Goal: Task Accomplishment & Management: Use online tool/utility

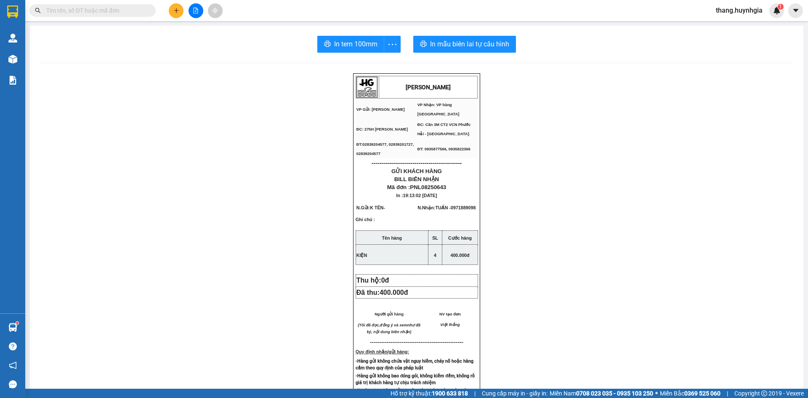
click at [173, 11] on button at bounding box center [176, 10] width 15 height 15
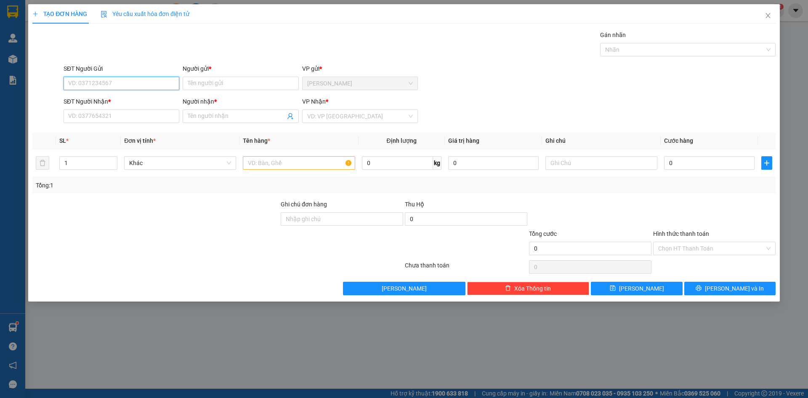
click at [110, 87] on input "SĐT Người Gửi" at bounding box center [122, 83] width 116 height 13
click at [98, 112] on input "SĐT Người Nhận *" at bounding box center [122, 115] width 116 height 13
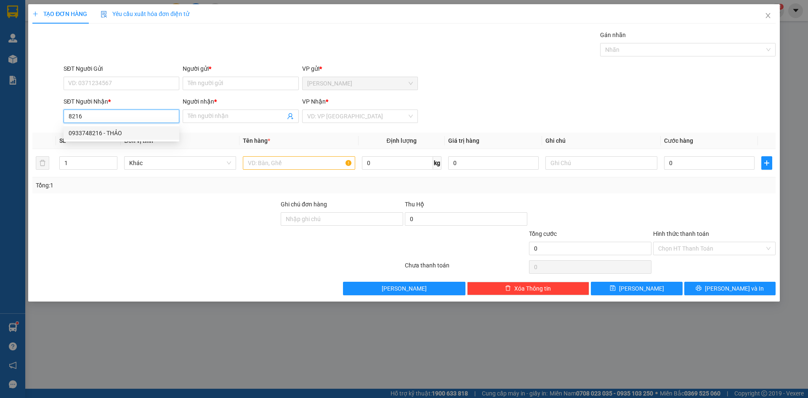
click at [110, 131] on div "0933748216 - THẢO" at bounding box center [122, 132] width 106 height 9
type input "0933748216"
type input "THẢO"
type input "0933748216"
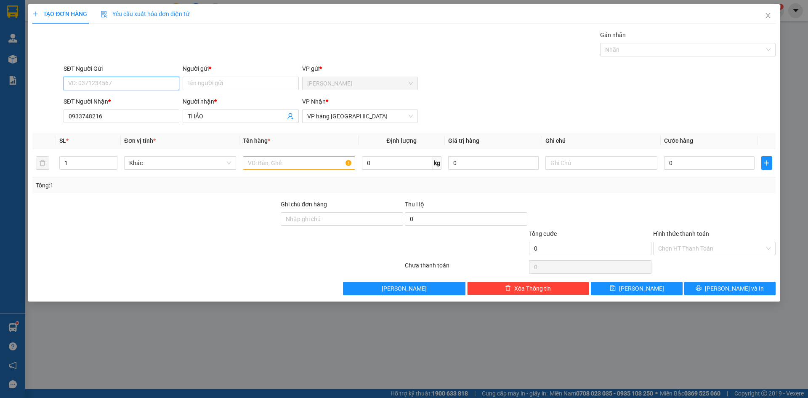
drag, startPoint x: 138, startPoint y: 90, endPoint x: 145, endPoint y: 89, distance: 7.2
click at [139, 90] on input "SĐT Người Gửi" at bounding box center [122, 83] width 116 height 13
click at [153, 103] on div "0933748218 - THẢO" at bounding box center [122, 100] width 106 height 9
type input "0933748218"
type input "THẢO"
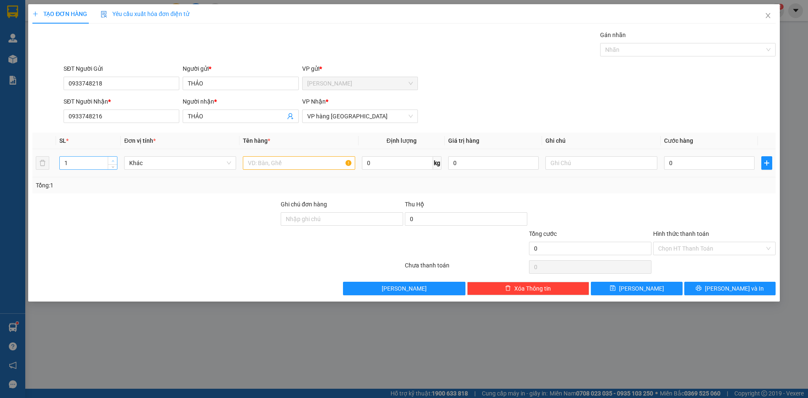
type input "2"
click at [113, 158] on span "up" at bounding box center [112, 160] width 5 height 5
click at [264, 162] on input "text" at bounding box center [299, 162] width 112 height 13
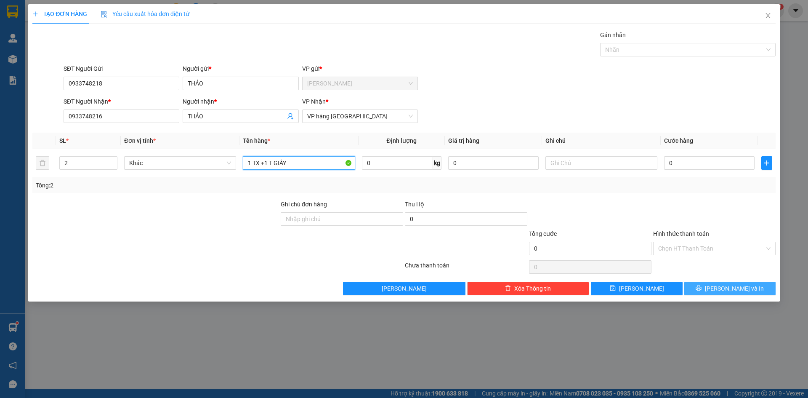
type input "1 TX +1 T GIẤY"
drag, startPoint x: 722, startPoint y: 291, endPoint x: 717, endPoint y: 289, distance: 4.9
click at [722, 291] on button "[PERSON_NAME] và In" at bounding box center [730, 288] width 91 height 13
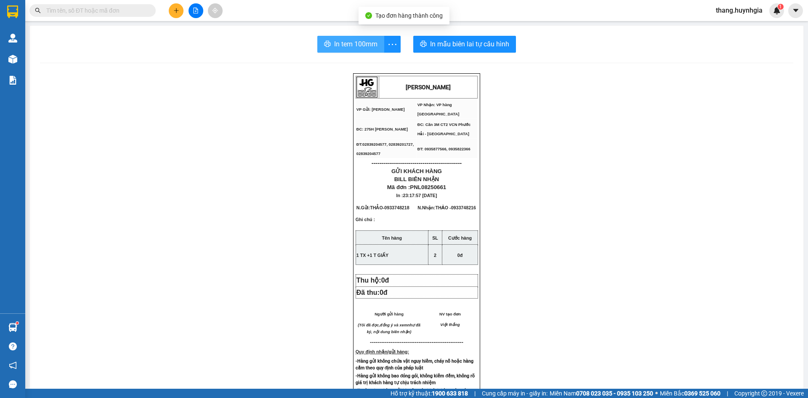
click at [334, 45] on span "In tem 100mm" at bounding box center [355, 44] width 43 height 11
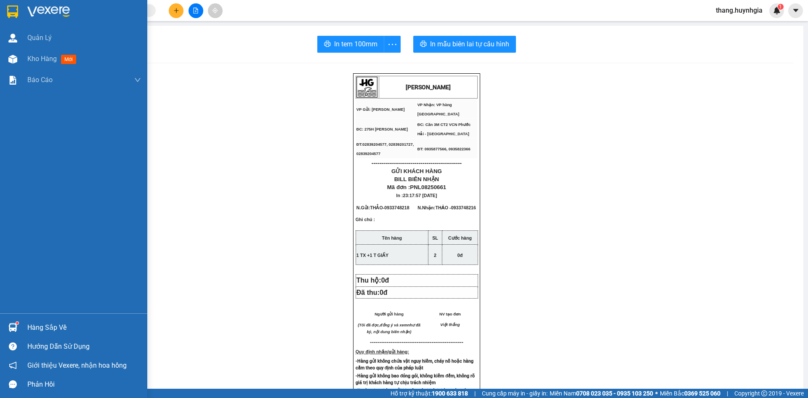
drag, startPoint x: 42, startPoint y: 49, endPoint x: 74, endPoint y: 93, distance: 54.1
click at [40, 58] on div "Kho hàng mới" at bounding box center [84, 58] width 114 height 21
click at [39, 61] on span "Kho hàng" at bounding box center [41, 59] width 29 height 8
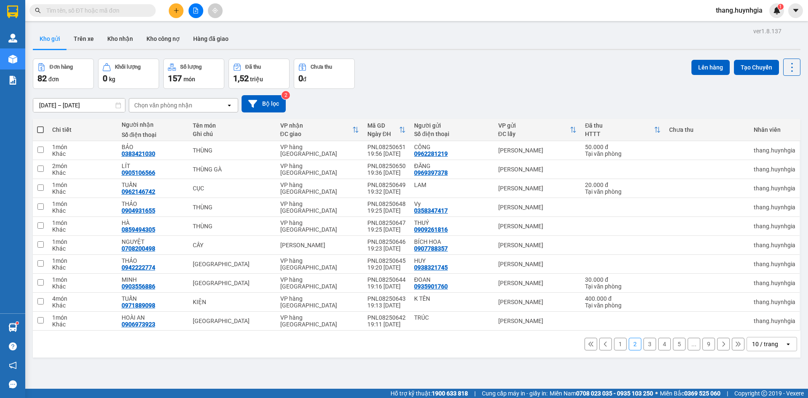
click at [37, 128] on span at bounding box center [40, 129] width 7 height 7
click at [40, 125] on input "checkbox" at bounding box center [40, 125] width 0 height 0
checkbox input "true"
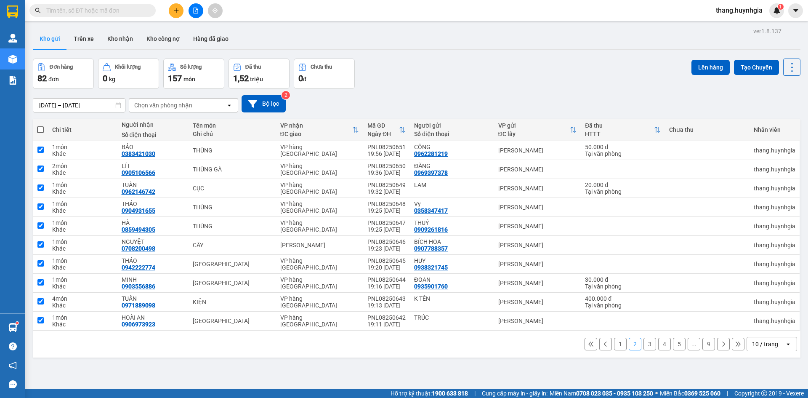
checkbox input "true"
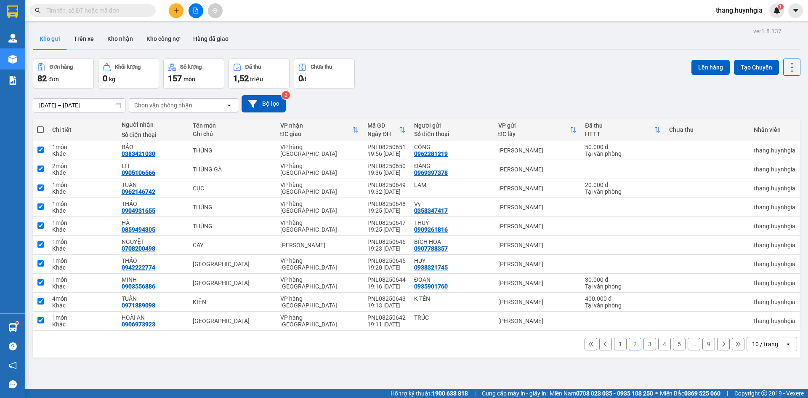
checkbox input "true"
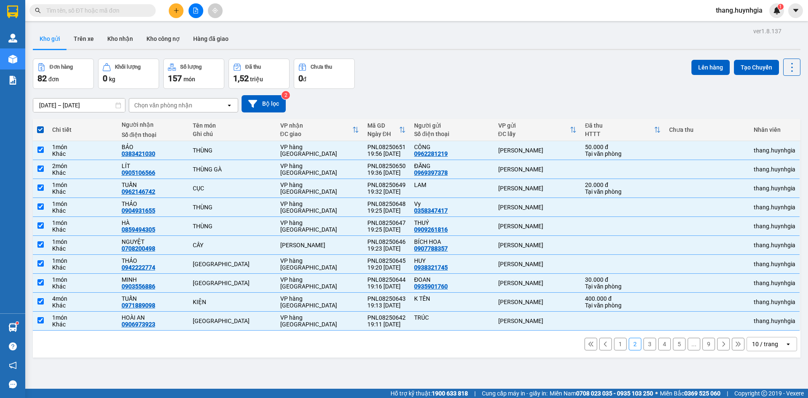
click at [763, 346] on div "10 / trang" at bounding box center [765, 344] width 26 height 8
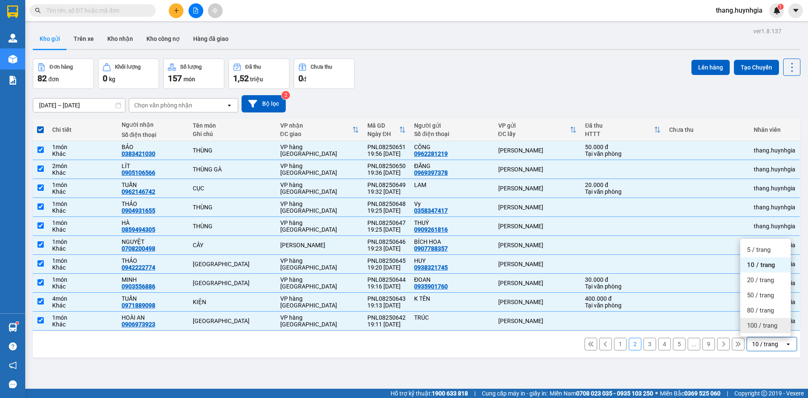
click at [747, 326] on div "100 / trang" at bounding box center [766, 325] width 51 height 15
checkbox input "false"
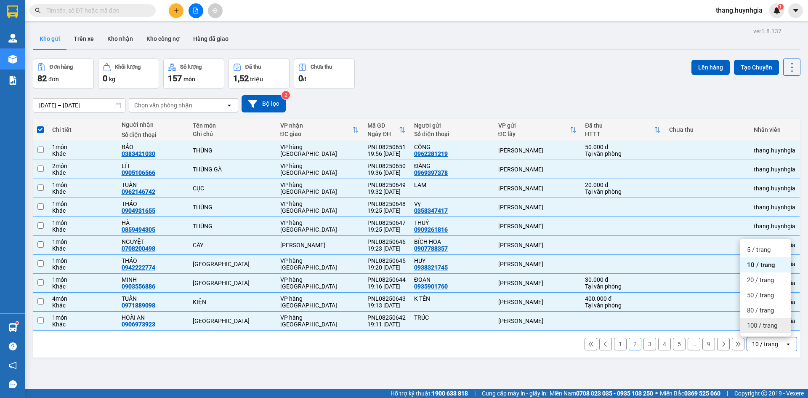
checkbox input "false"
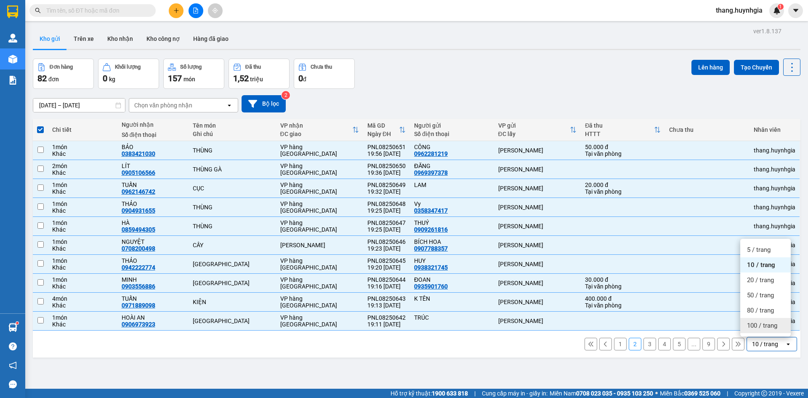
checkbox input "false"
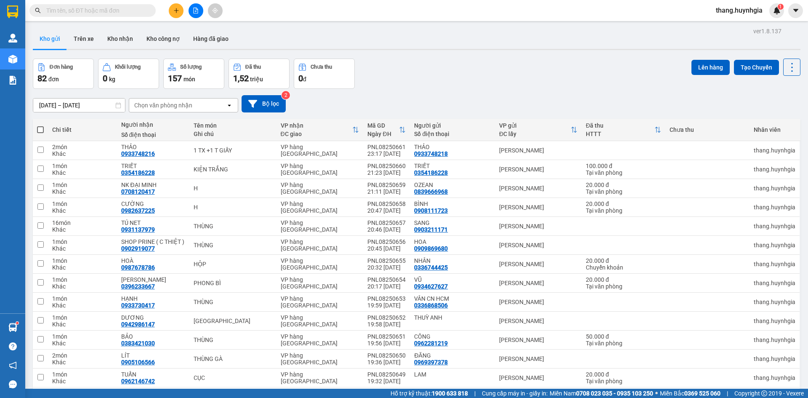
click at [38, 131] on span at bounding box center [40, 129] width 7 height 7
click at [40, 125] on input "checkbox" at bounding box center [40, 125] width 0 height 0
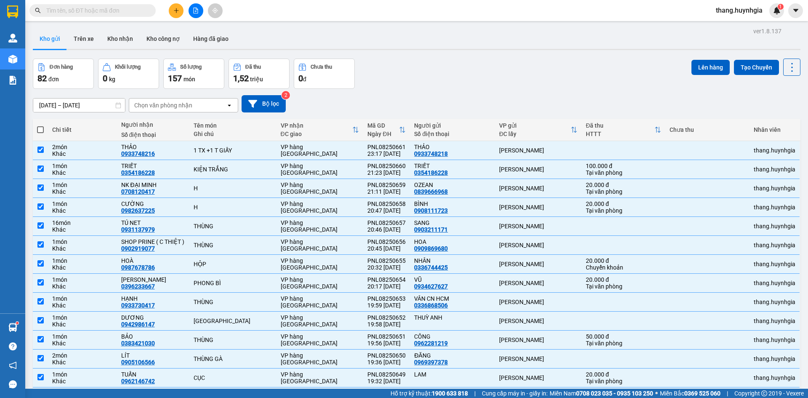
checkbox input "true"
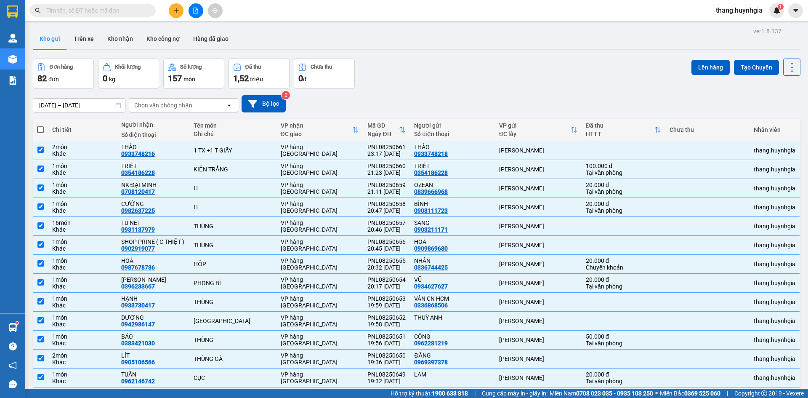
checkbox input "true"
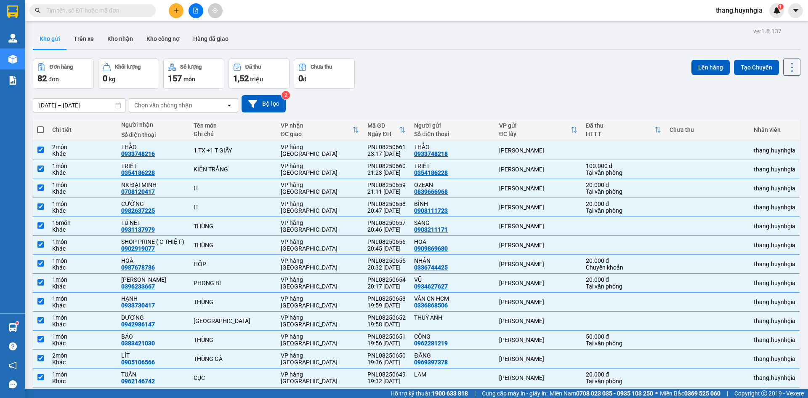
checkbox input "true"
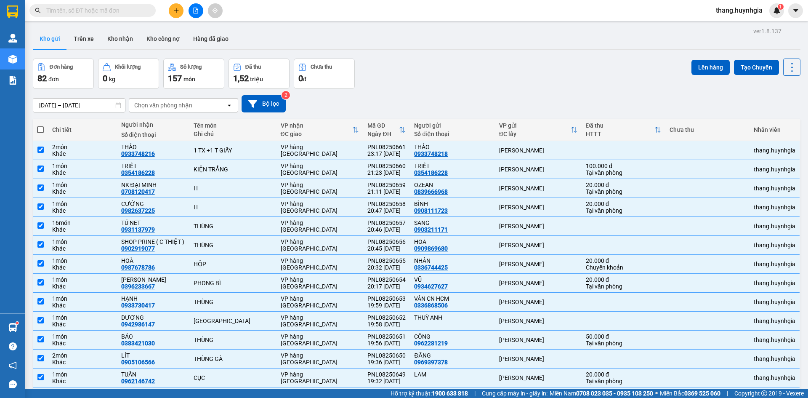
checkbox input "true"
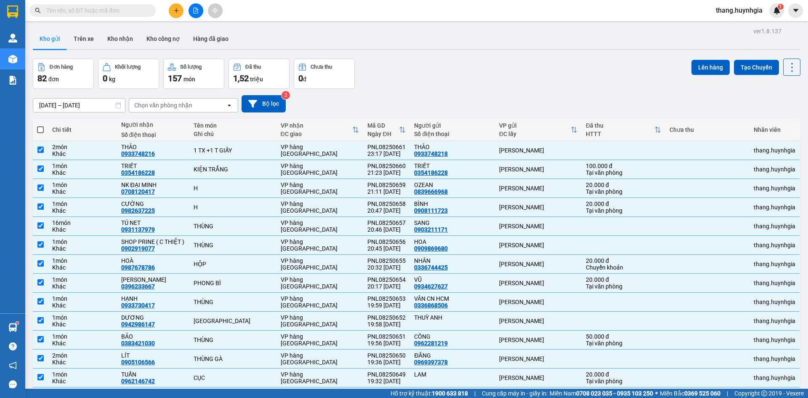
checkbox input "true"
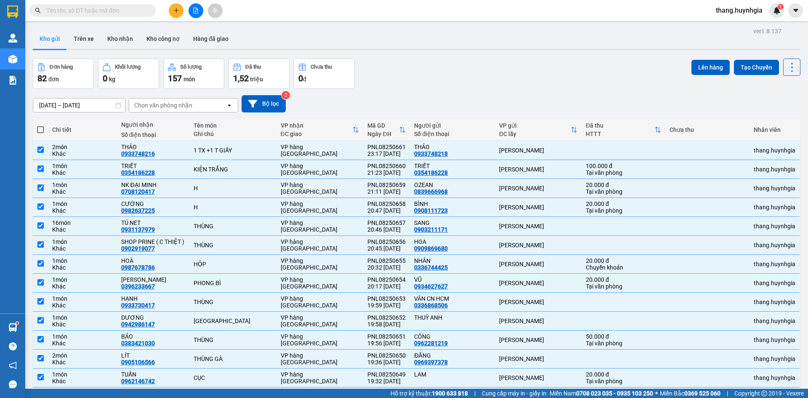
checkbox input "true"
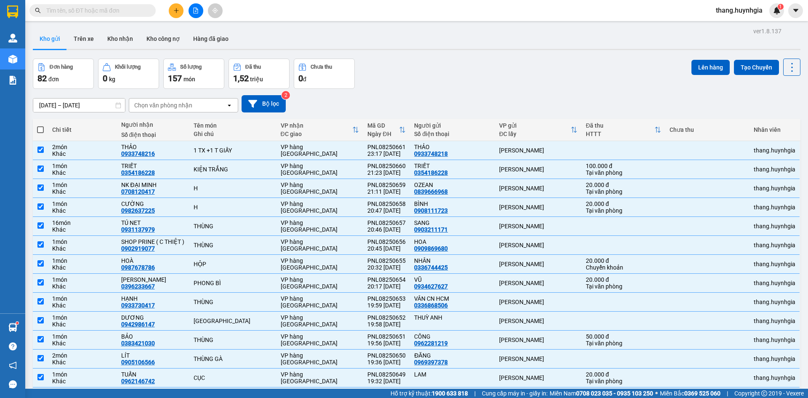
checkbox input "true"
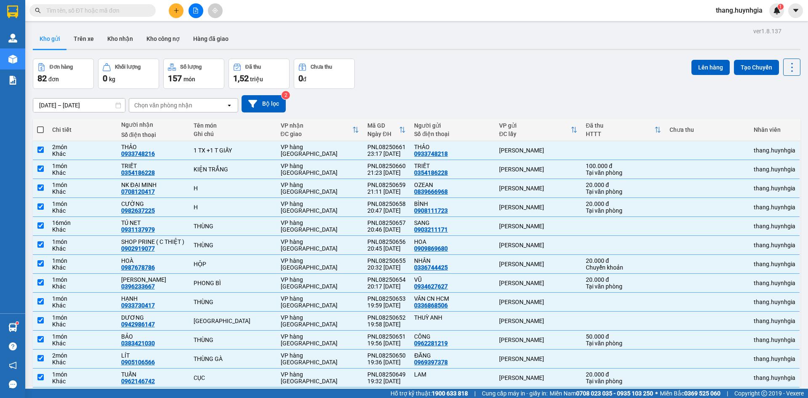
checkbox input "true"
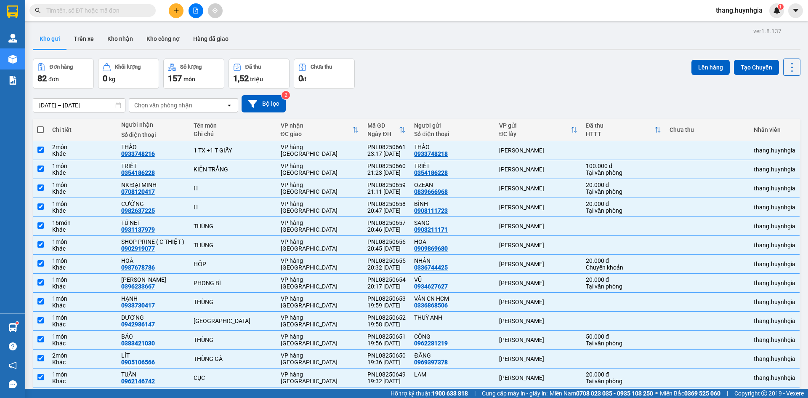
checkbox input "true"
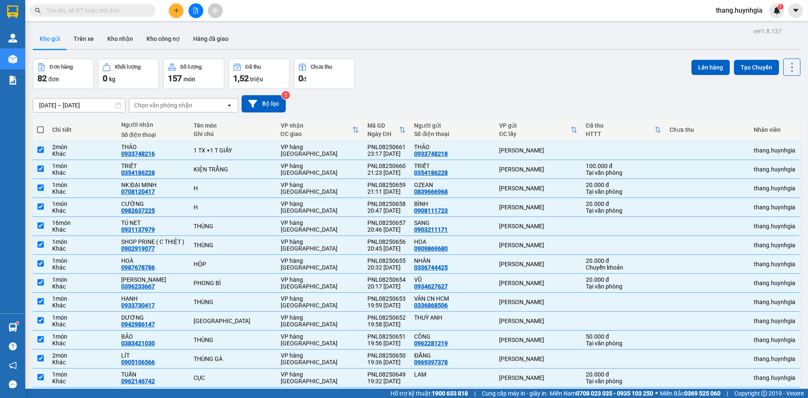
checkbox input "true"
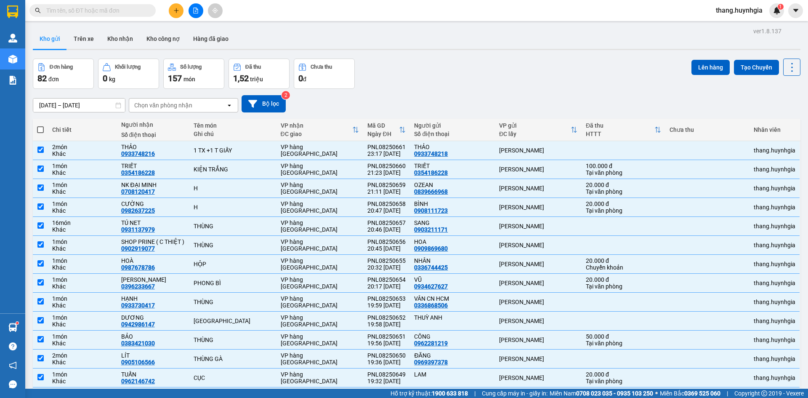
checkbox input "true"
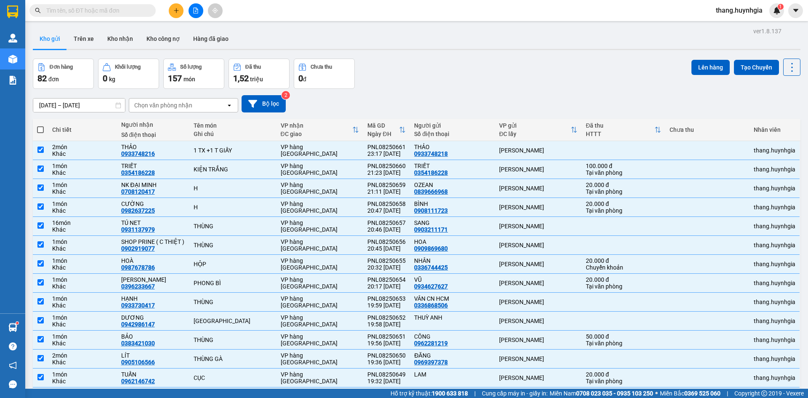
checkbox input "true"
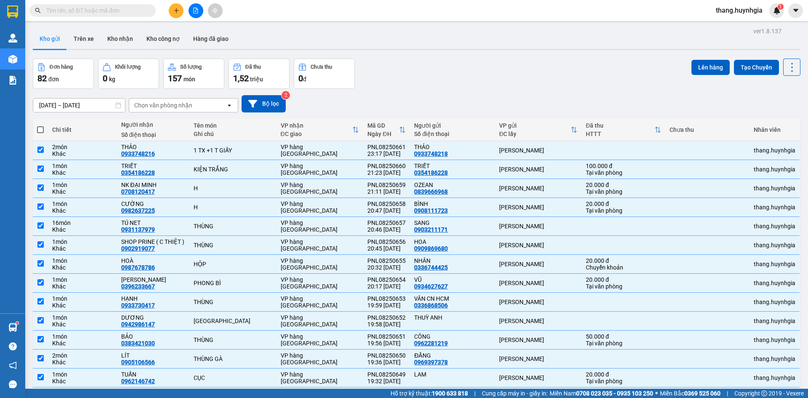
checkbox input "true"
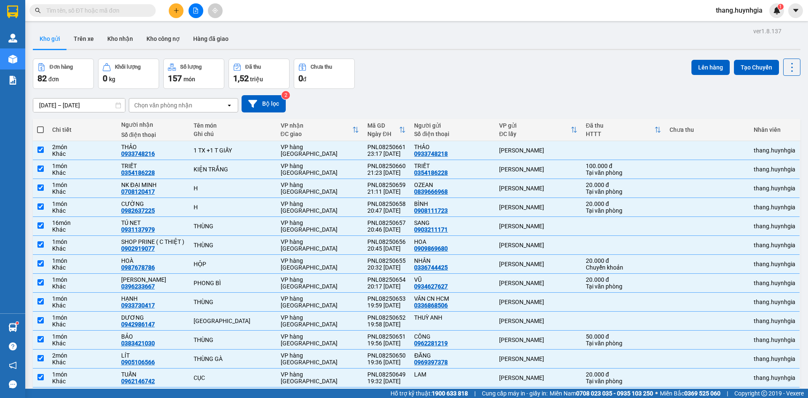
checkbox input "true"
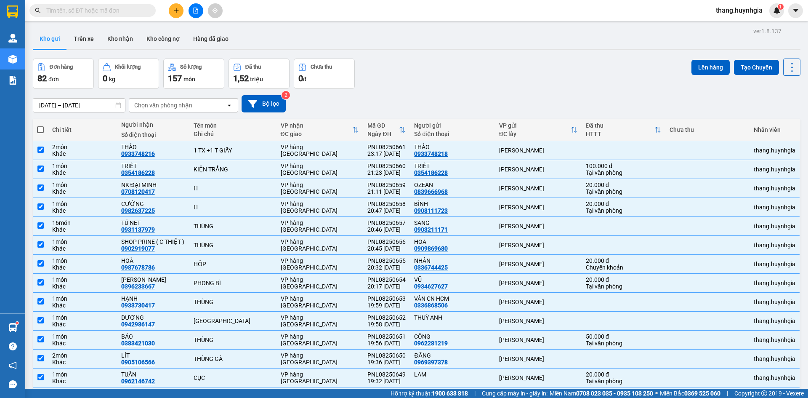
checkbox input "true"
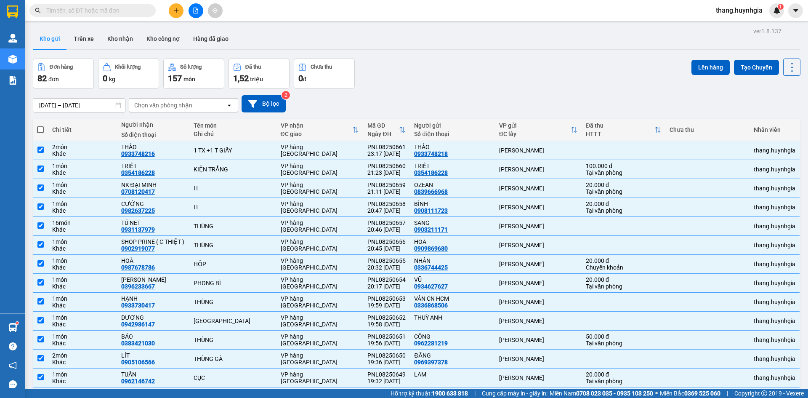
checkbox input "true"
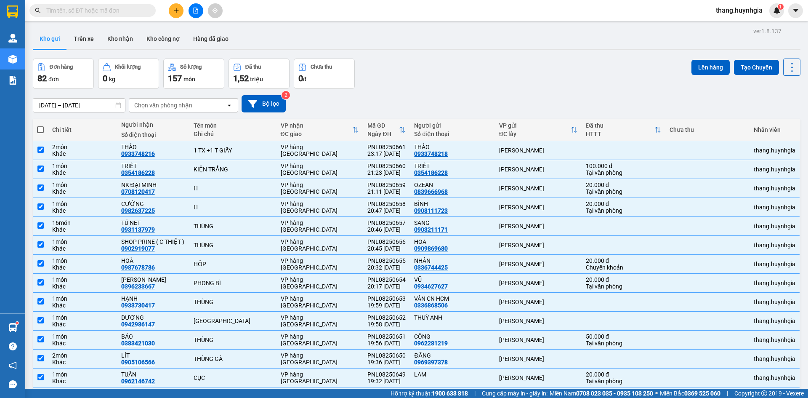
checkbox input "true"
click at [710, 69] on button "Lên hàng" at bounding box center [711, 67] width 38 height 15
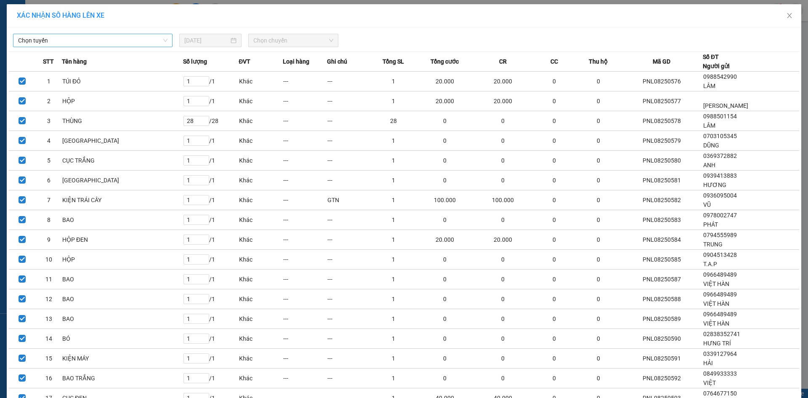
click at [98, 40] on span "Chọn tuyến" at bounding box center [92, 40] width 149 height 13
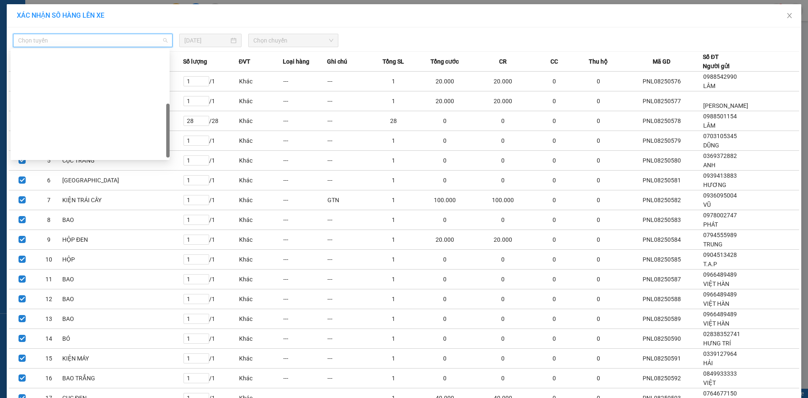
scroll to position [135, 0]
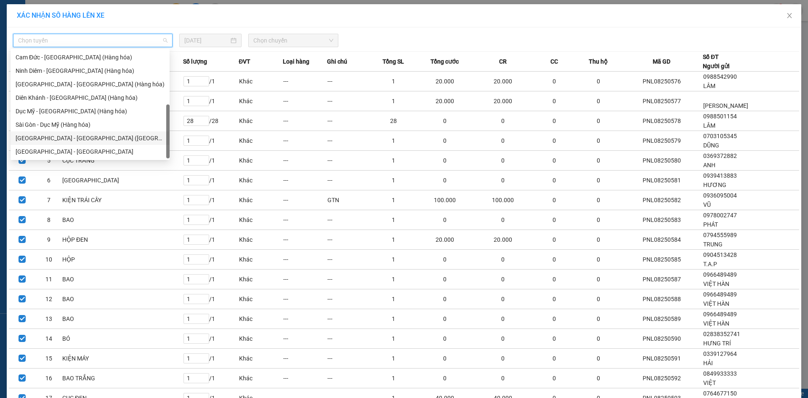
click at [89, 141] on div "[GEOGRAPHIC_DATA] - [GEOGRAPHIC_DATA] ([GEOGRAPHIC_DATA])" at bounding box center [90, 137] width 149 height 9
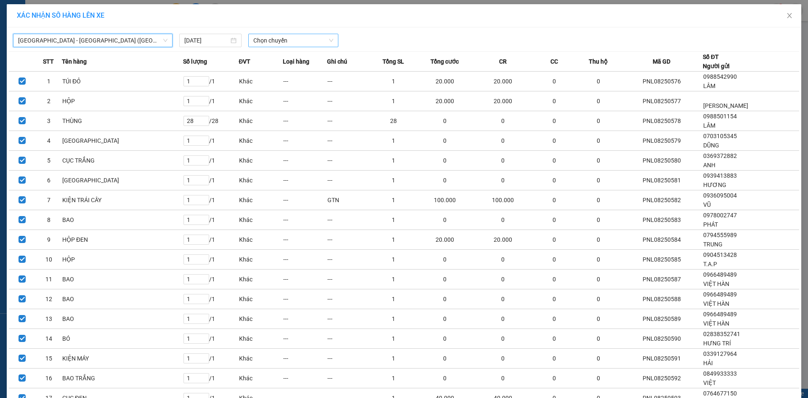
click at [288, 44] on span "Chọn chuyến" at bounding box center [293, 40] width 80 height 13
click at [281, 70] on div "22:00" at bounding box center [284, 70] width 66 height 9
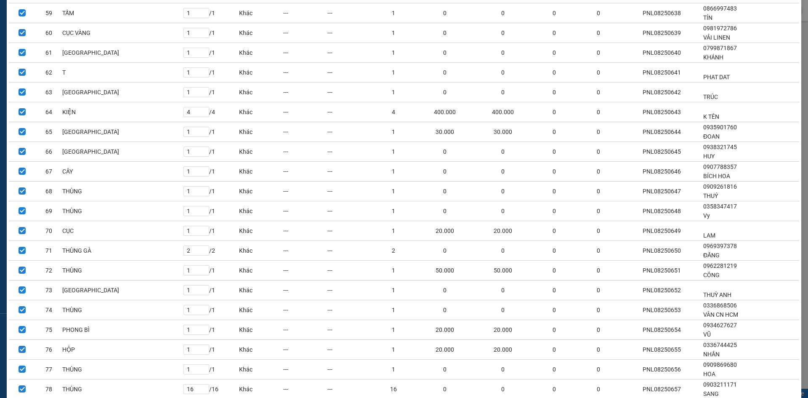
scroll to position [1368, 0]
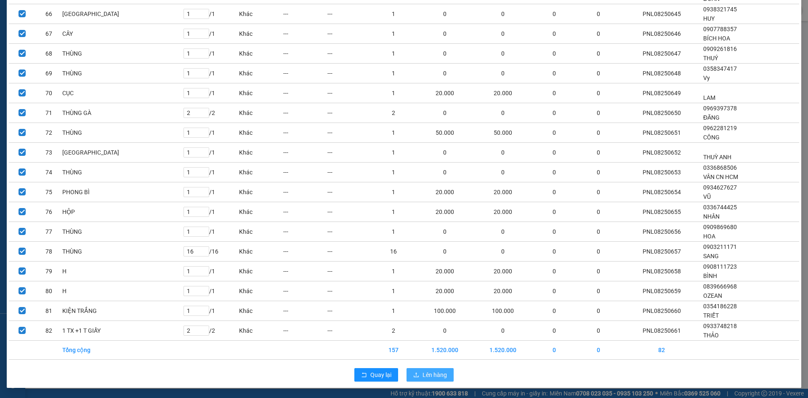
click at [429, 378] on span "Lên hàng" at bounding box center [435, 374] width 24 height 9
